Goal: Information Seeking & Learning: Find specific fact

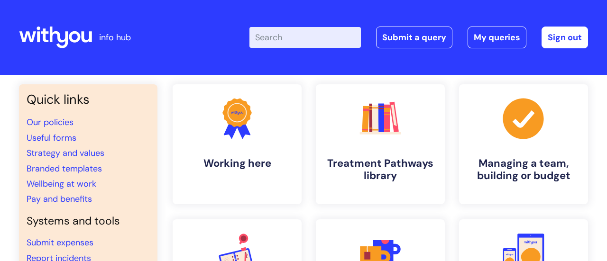
click at [289, 46] on input "Enter your search term here..." at bounding box center [304, 37] width 111 height 21
type input "alcohol diaries"
click button "Search" at bounding box center [0, 0] width 0 height 0
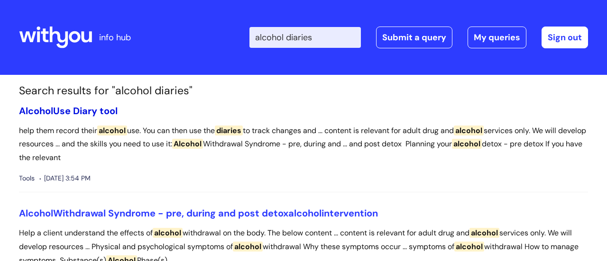
click at [113, 109] on link "Alcohol Use Diary tool" at bounding box center [68, 111] width 99 height 12
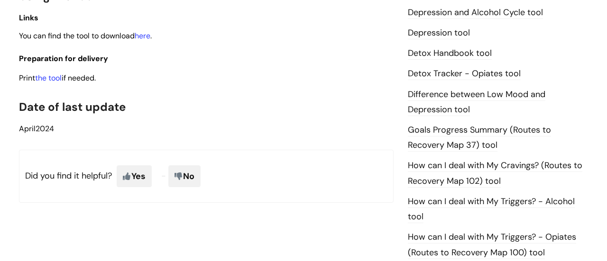
scroll to position [539, 0]
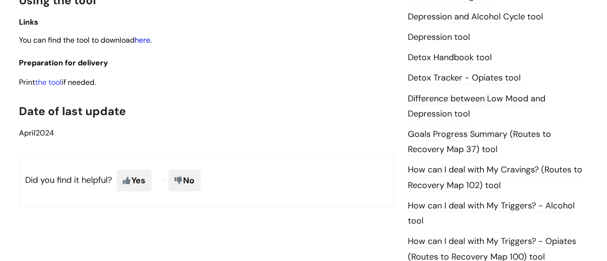
click at [148, 42] on link "here" at bounding box center [143, 40] width 16 height 10
